Goal: Communication & Community: Answer question/provide support

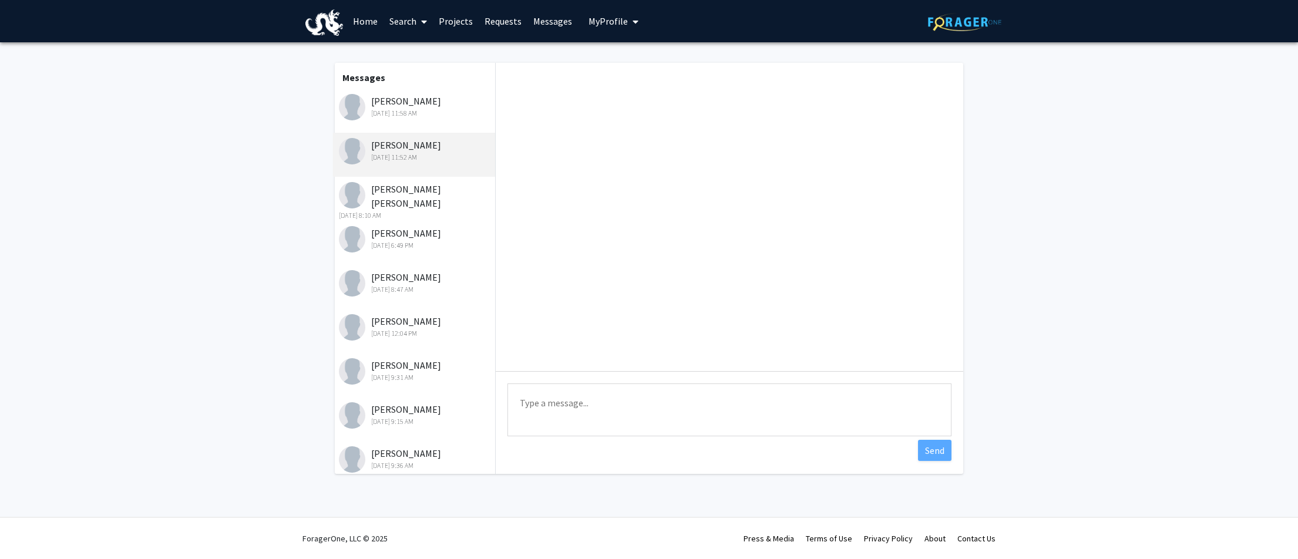
scroll to position [82, 0]
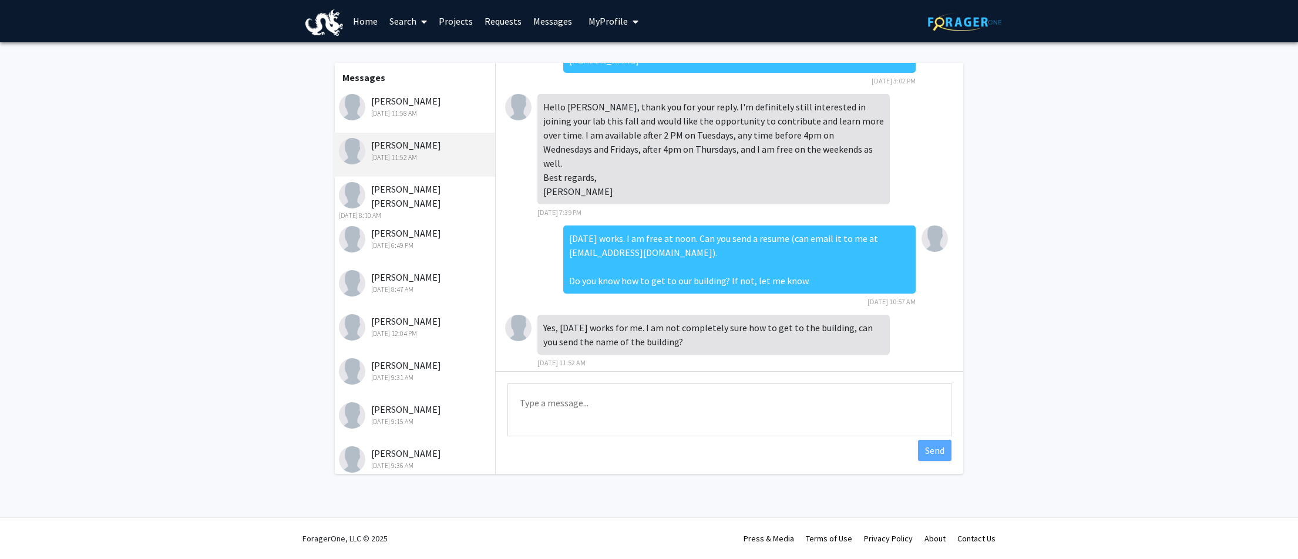
click at [610, 409] on textarea "Type a message" at bounding box center [729, 410] width 444 height 53
type textarea "I guess you did not make it [DATE]. Are you still interested?"
drag, startPoint x: 942, startPoint y: 450, endPoint x: 1050, endPoint y: 354, distance: 144.3
click at [1050, 354] on fg-messaging "Messages [PERSON_NAME] [DATE] 11:58 AM [PERSON_NAME] [DATE] 11:52 AM [PERSON_NA…" at bounding box center [649, 271] width 1298 height 458
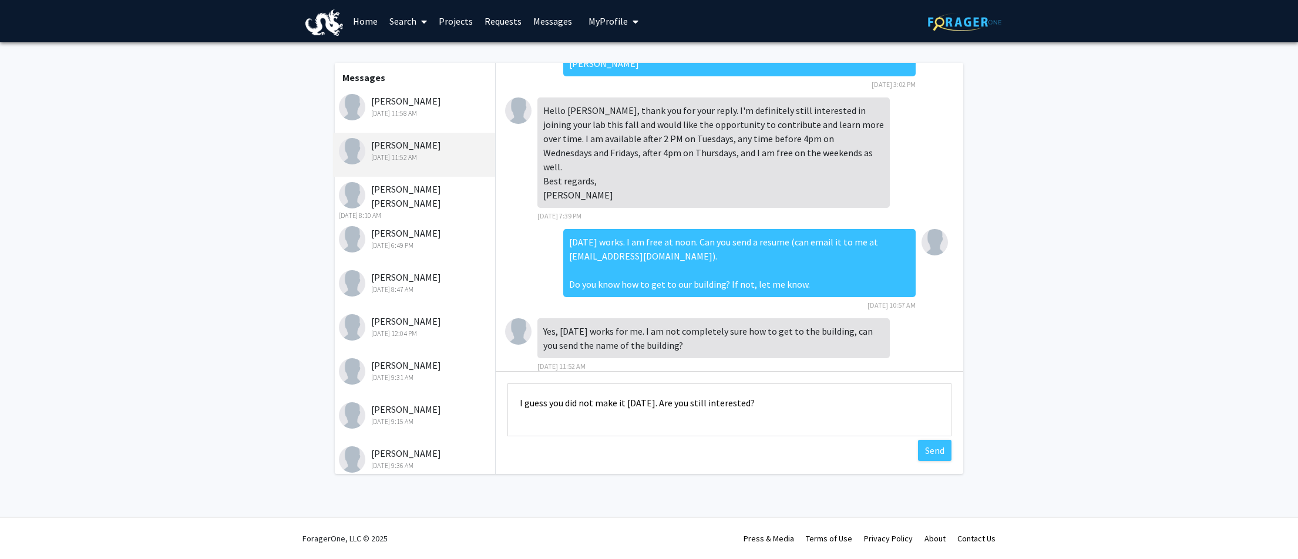
click at [415, 109] on div "[DATE] 11:58 AM" at bounding box center [415, 113] width 153 height 11
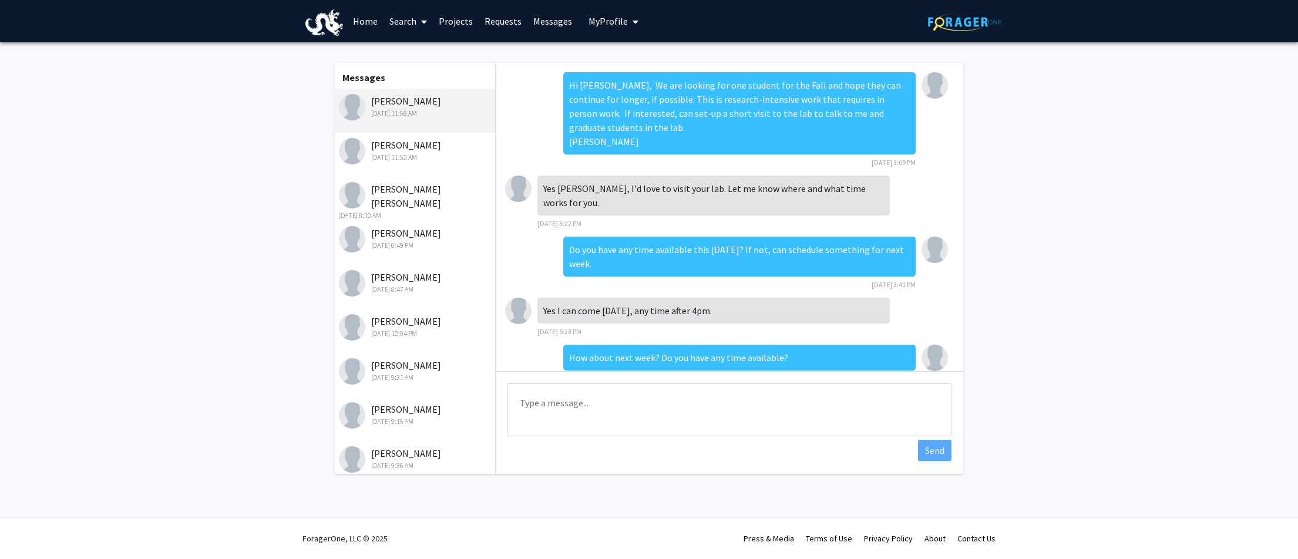
scroll to position [241, 0]
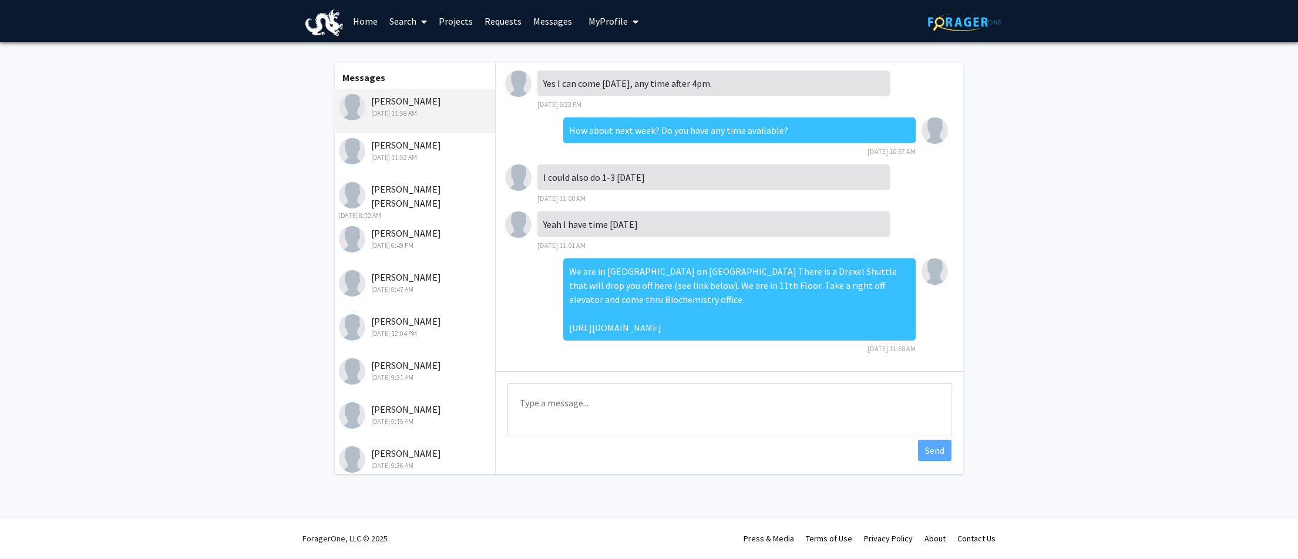
drag, startPoint x: 875, startPoint y: 328, endPoint x: 593, endPoint y: 279, distance: 286.7
click at [593, 279] on div "We are in [GEOGRAPHIC_DATA] on [GEOGRAPHIC_DATA] There is a Drexel Shuttle that…" at bounding box center [739, 299] width 352 height 82
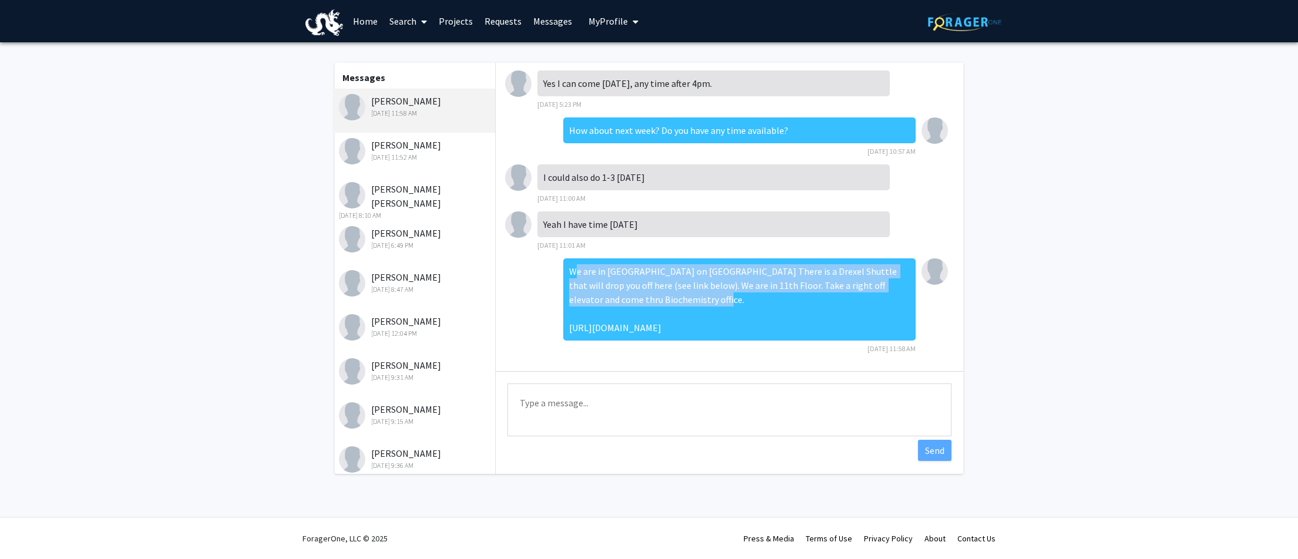
drag, startPoint x: 570, startPoint y: 271, endPoint x: 672, endPoint y: 294, distance: 104.2
click at [672, 294] on div "We are in [GEOGRAPHIC_DATA] on [GEOGRAPHIC_DATA] There is a Drexel Shuttle that…" at bounding box center [739, 299] width 352 height 82
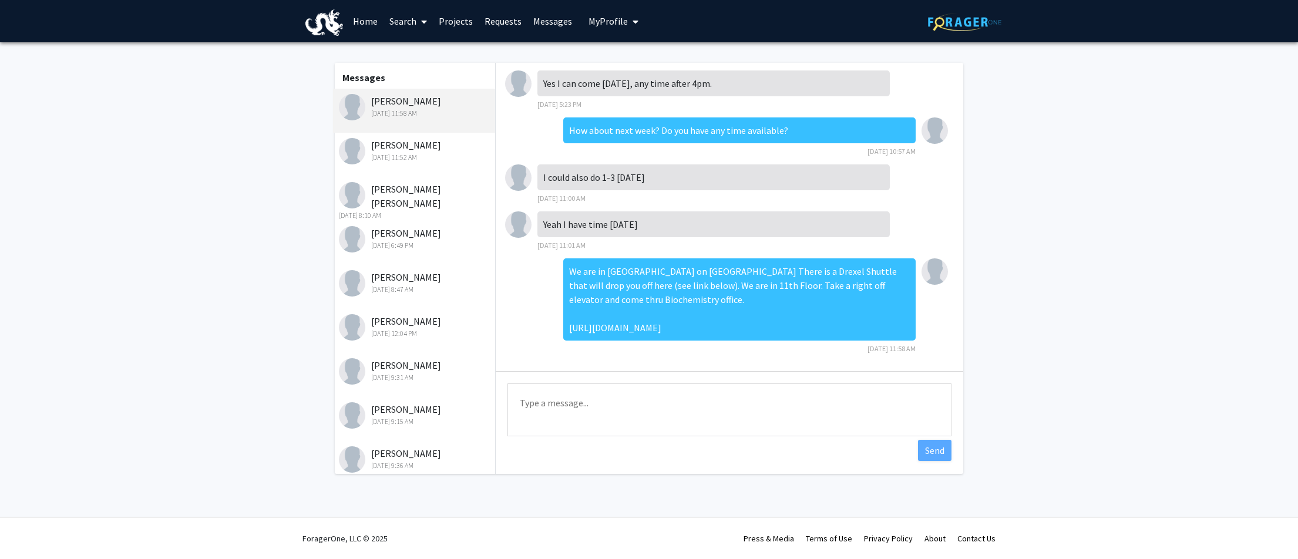
click at [690, 305] on div "We are in [GEOGRAPHIC_DATA] on [GEOGRAPHIC_DATA] There is a Drexel Shuttle that…" at bounding box center [739, 299] width 352 height 82
drag, startPoint x: 572, startPoint y: 272, endPoint x: 907, endPoint y: 337, distance: 341.1
click at [907, 337] on div "We are in [GEOGRAPHIC_DATA] on [GEOGRAPHIC_DATA] There is a Drexel Shuttle that…" at bounding box center [739, 299] width 352 height 82
copy div "We are in [GEOGRAPHIC_DATA] on [GEOGRAPHIC_DATA] There is a Drexel Shuttle that…"
click at [388, 146] on div "[PERSON_NAME] [DATE] 11:52 AM" at bounding box center [415, 150] width 153 height 25
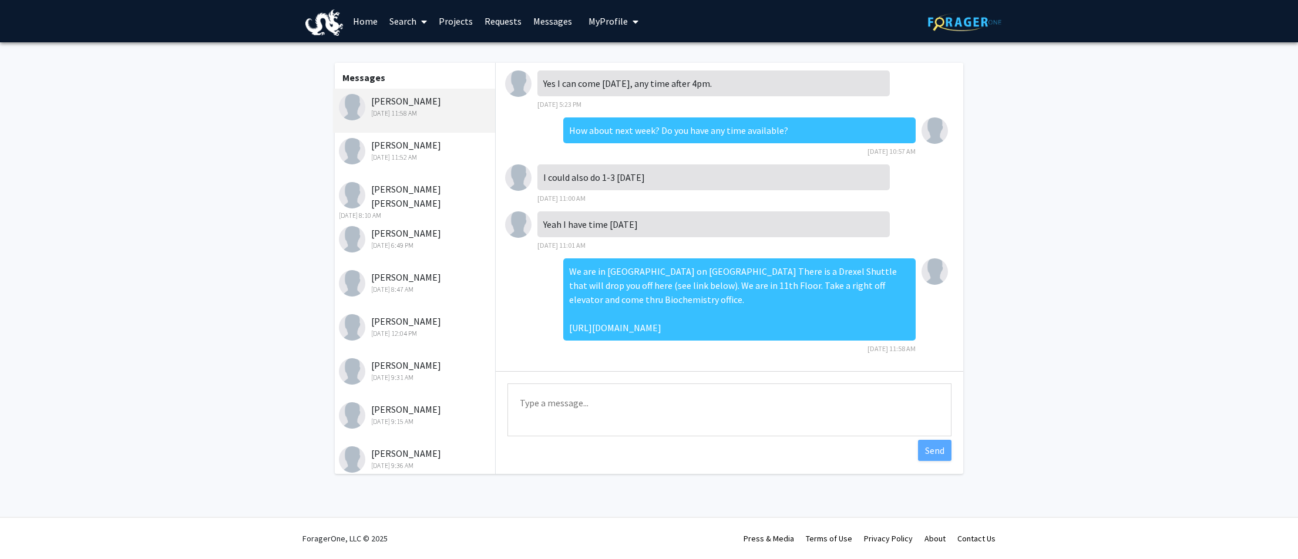
scroll to position [82, 0]
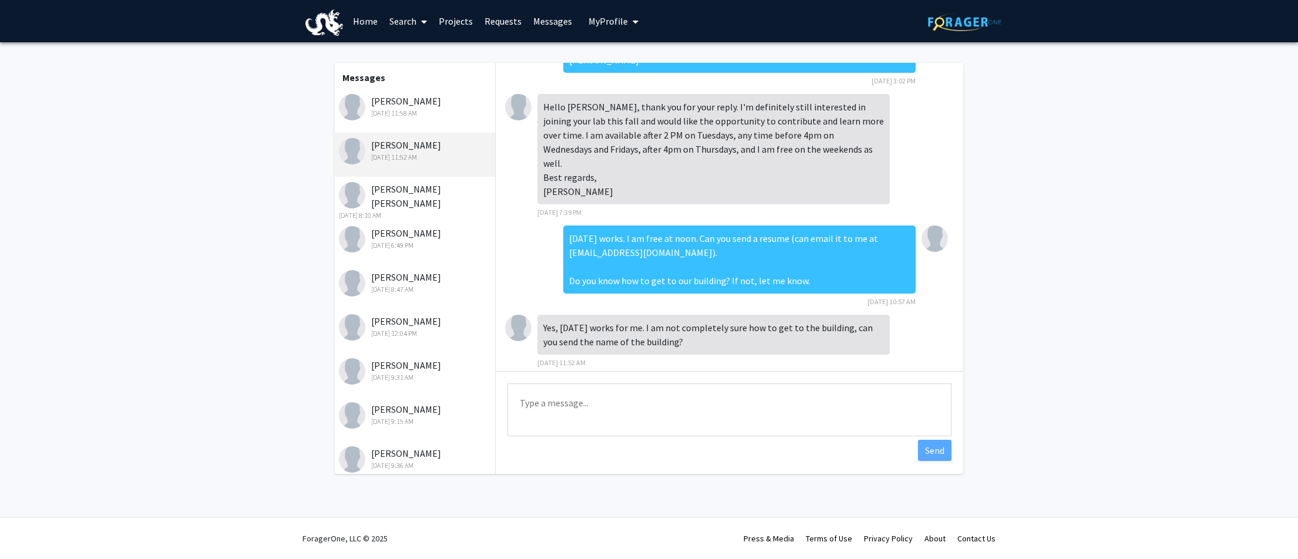
click at [636, 404] on textarea "Type a message" at bounding box center [729, 410] width 444 height 53
paste textarea "We are in [GEOGRAPHIC_DATA] on [GEOGRAPHIC_DATA] There is a Drexel Shuttle that…"
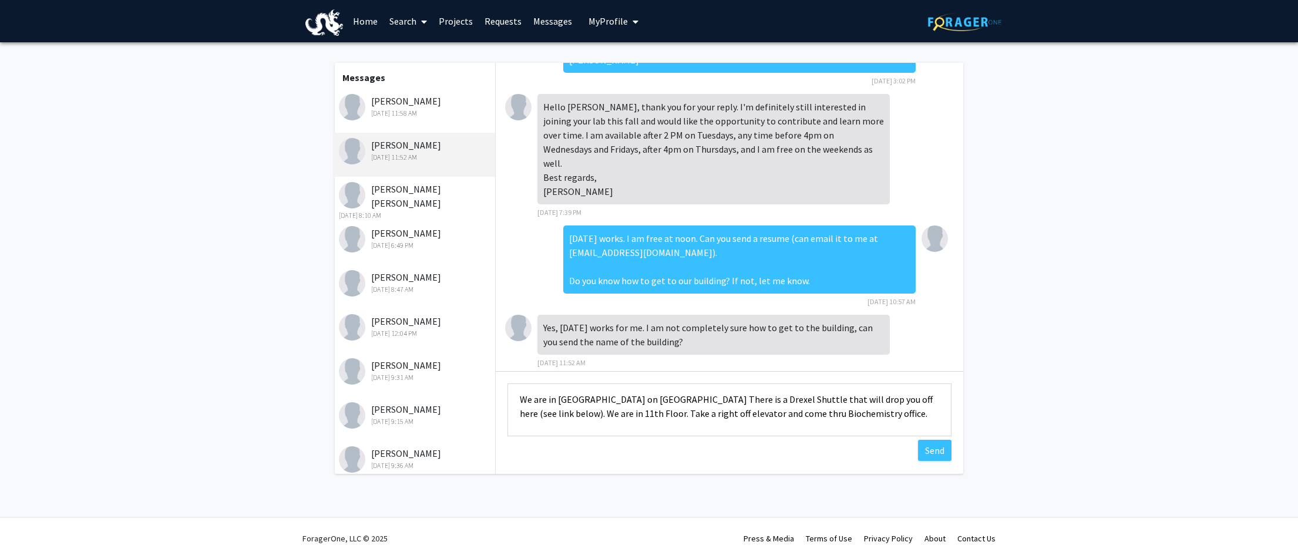
scroll to position [1, 0]
click at [520, 403] on textarea "We are in [GEOGRAPHIC_DATA] on [GEOGRAPHIC_DATA] There is a Drexel Shuttle that…" at bounding box center [729, 410] width 444 height 53
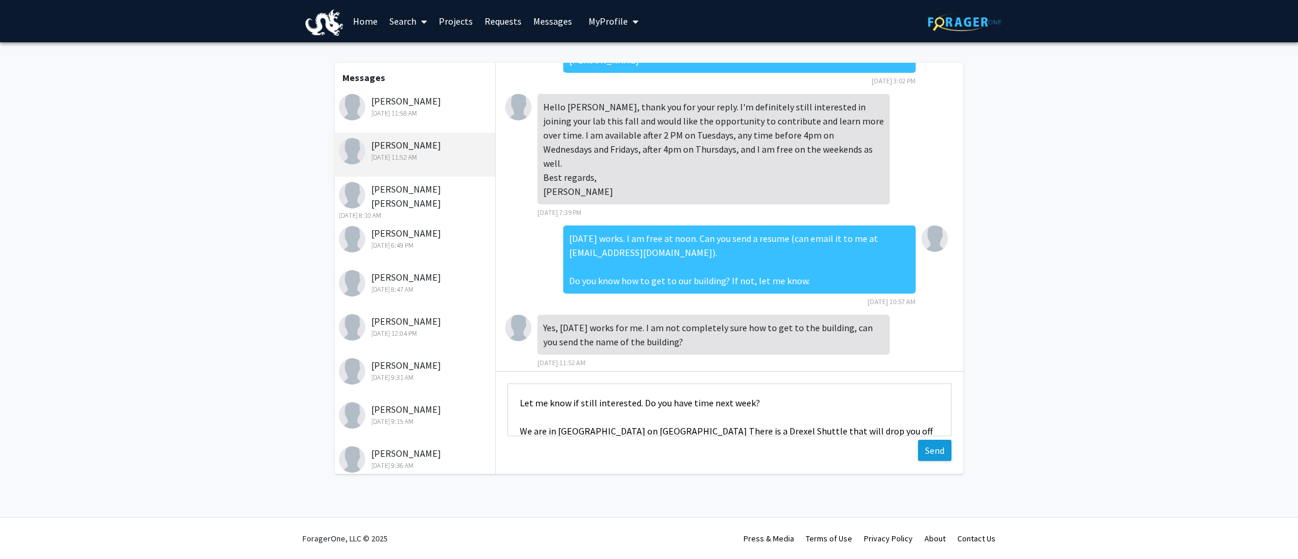
type textarea "Let me know if still interested. Do you have time next week? We are in [GEOGRAP…"
click at [935, 446] on button "Send" at bounding box center [934, 450] width 33 height 21
